Goal: Information Seeking & Learning: Learn about a topic

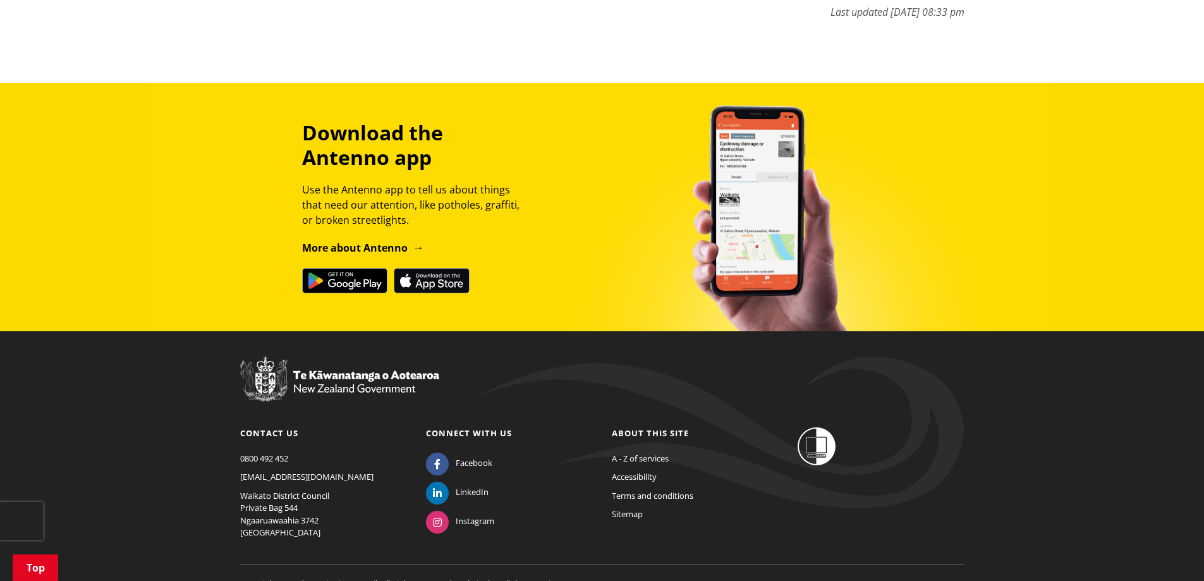
scroll to position [8270, 0]
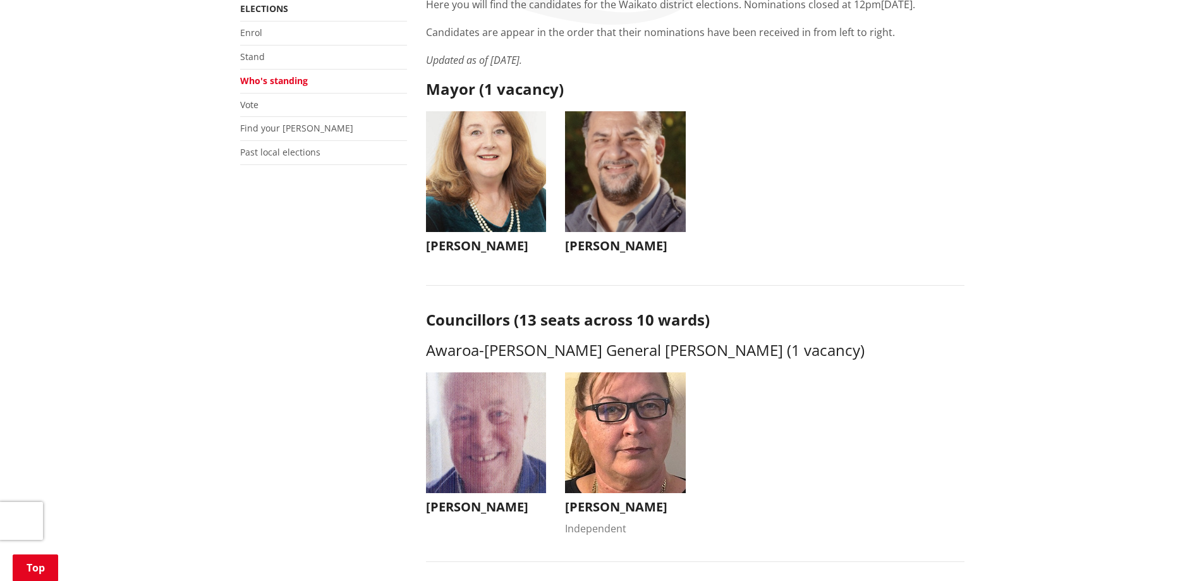
scroll to position [190, 0]
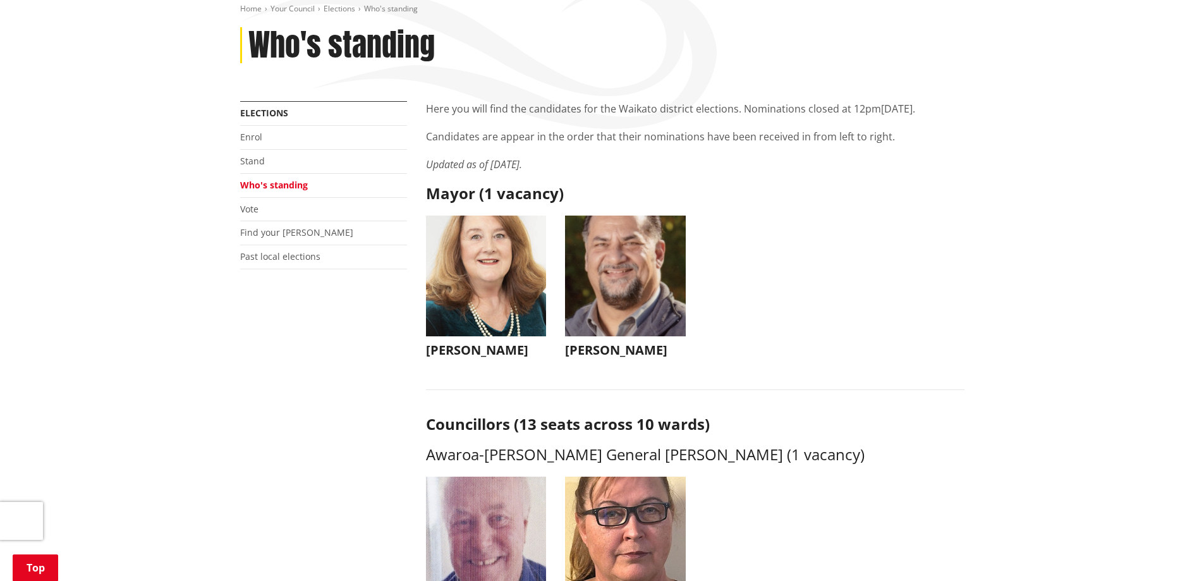
click at [635, 263] on img "button" at bounding box center [625, 275] width 121 height 121
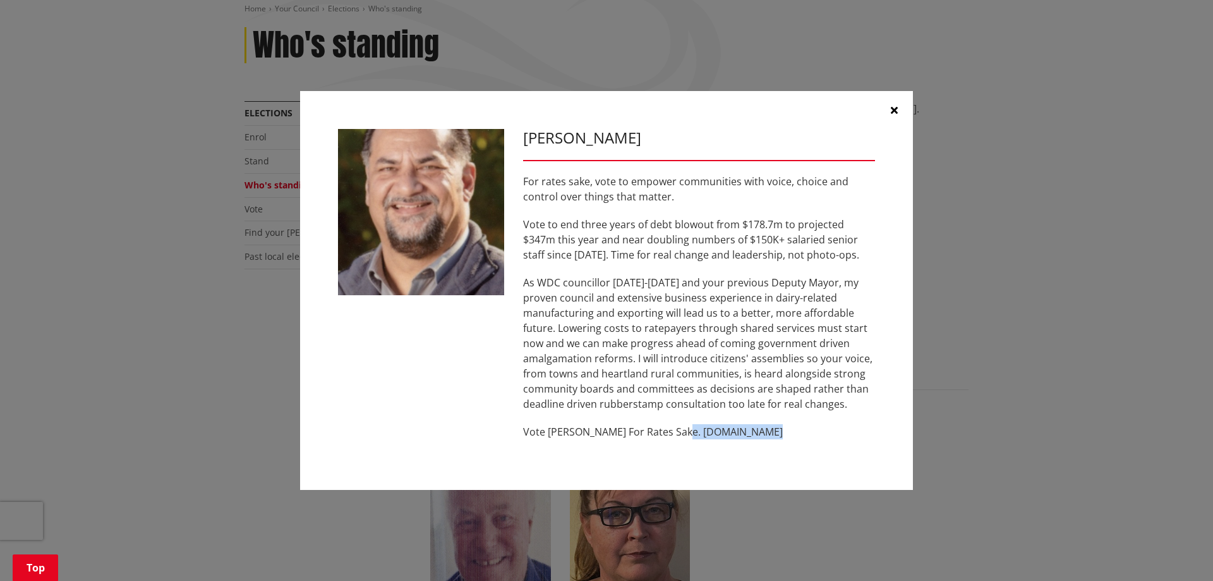
drag, startPoint x: 760, startPoint y: 433, endPoint x: 679, endPoint y: 431, distance: 81.5
click at [679, 431] on p "Vote [PERSON_NAME] For Rates Sake. [DOMAIN_NAME]" at bounding box center [699, 431] width 352 height 15
copy p "[DOMAIN_NAME]"
click at [893, 113] on icon "button" at bounding box center [894, 110] width 7 height 10
